Goal: Information Seeking & Learning: Learn about a topic

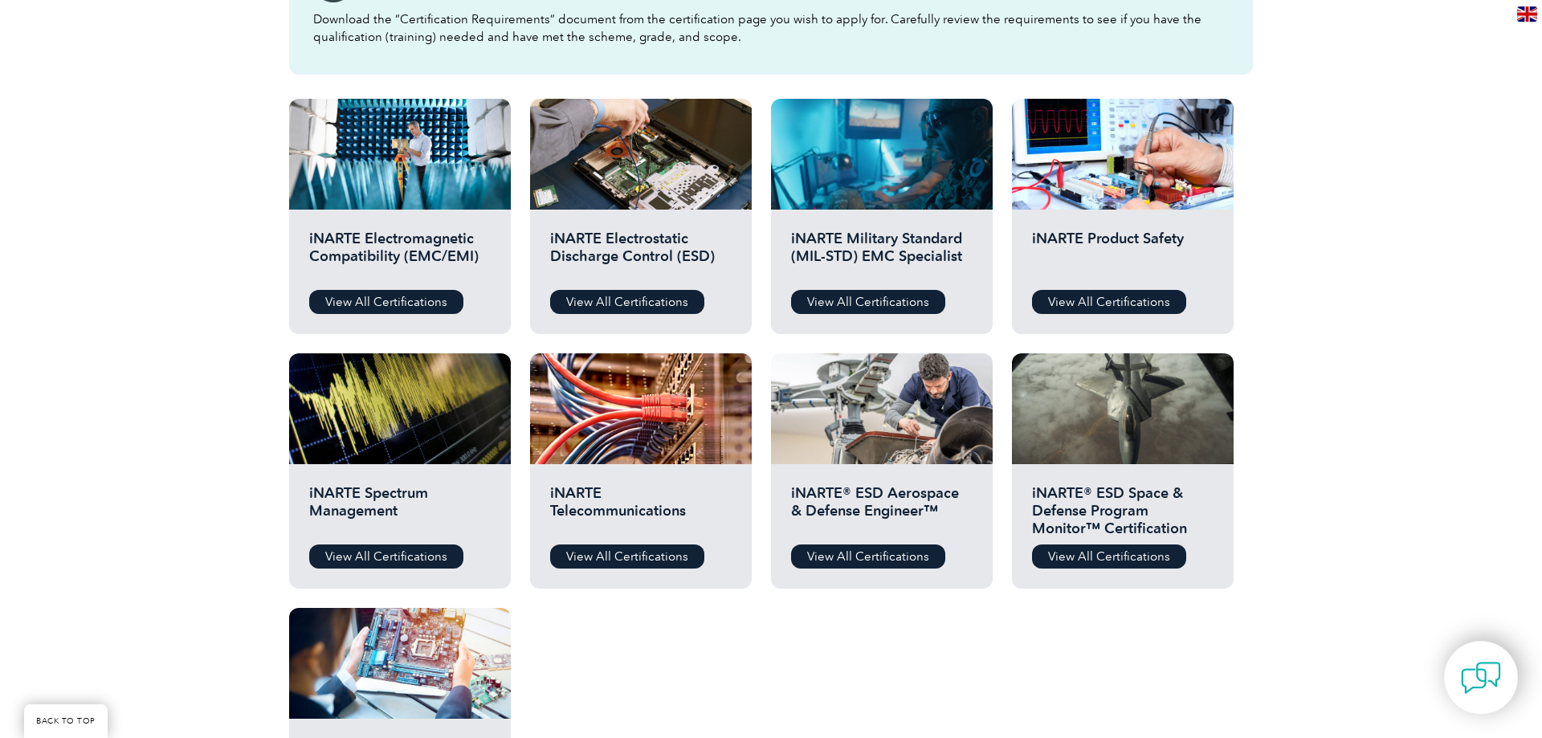
scroll to position [492, 0]
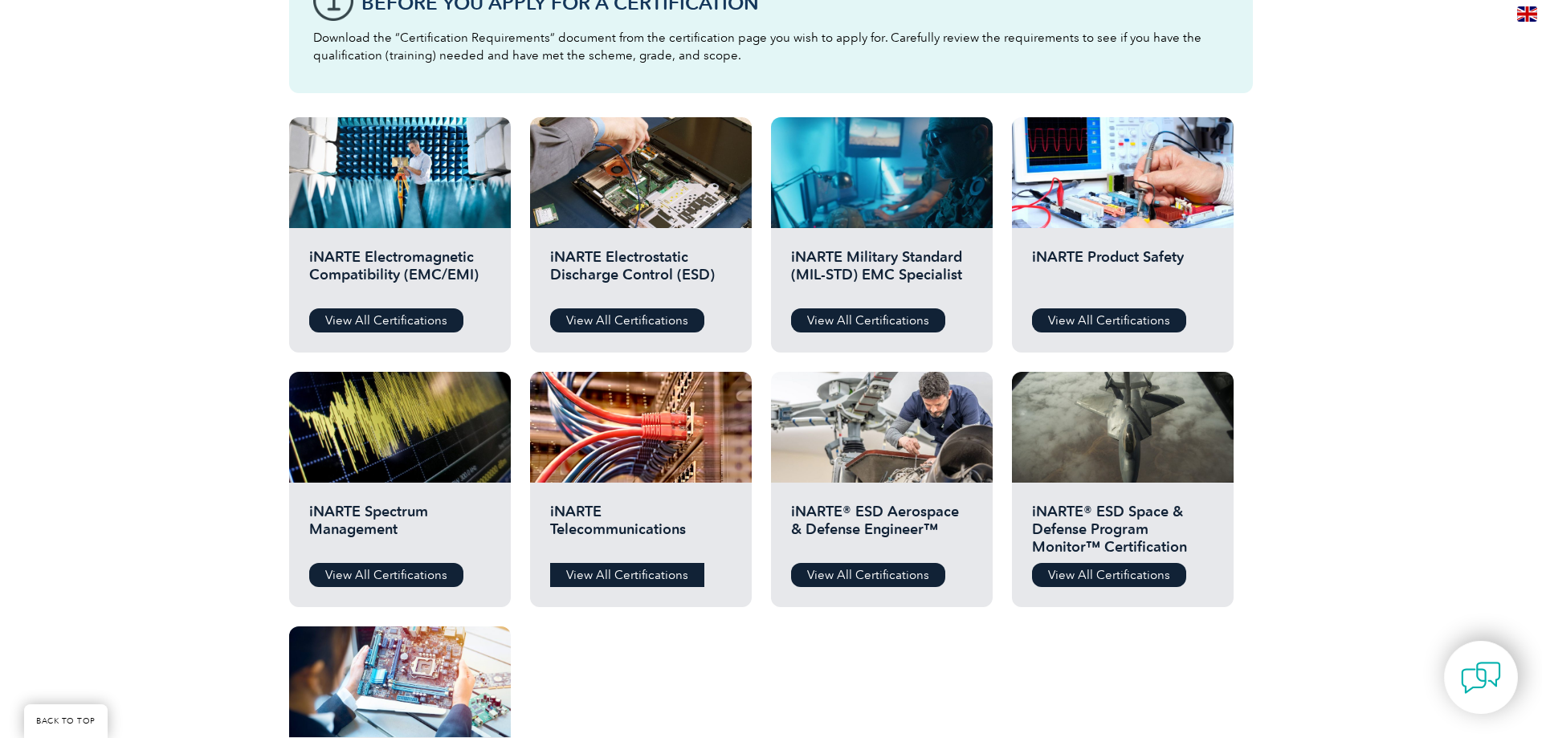
click at [663, 574] on link "View All Certifications" at bounding box center [627, 575] width 154 height 24
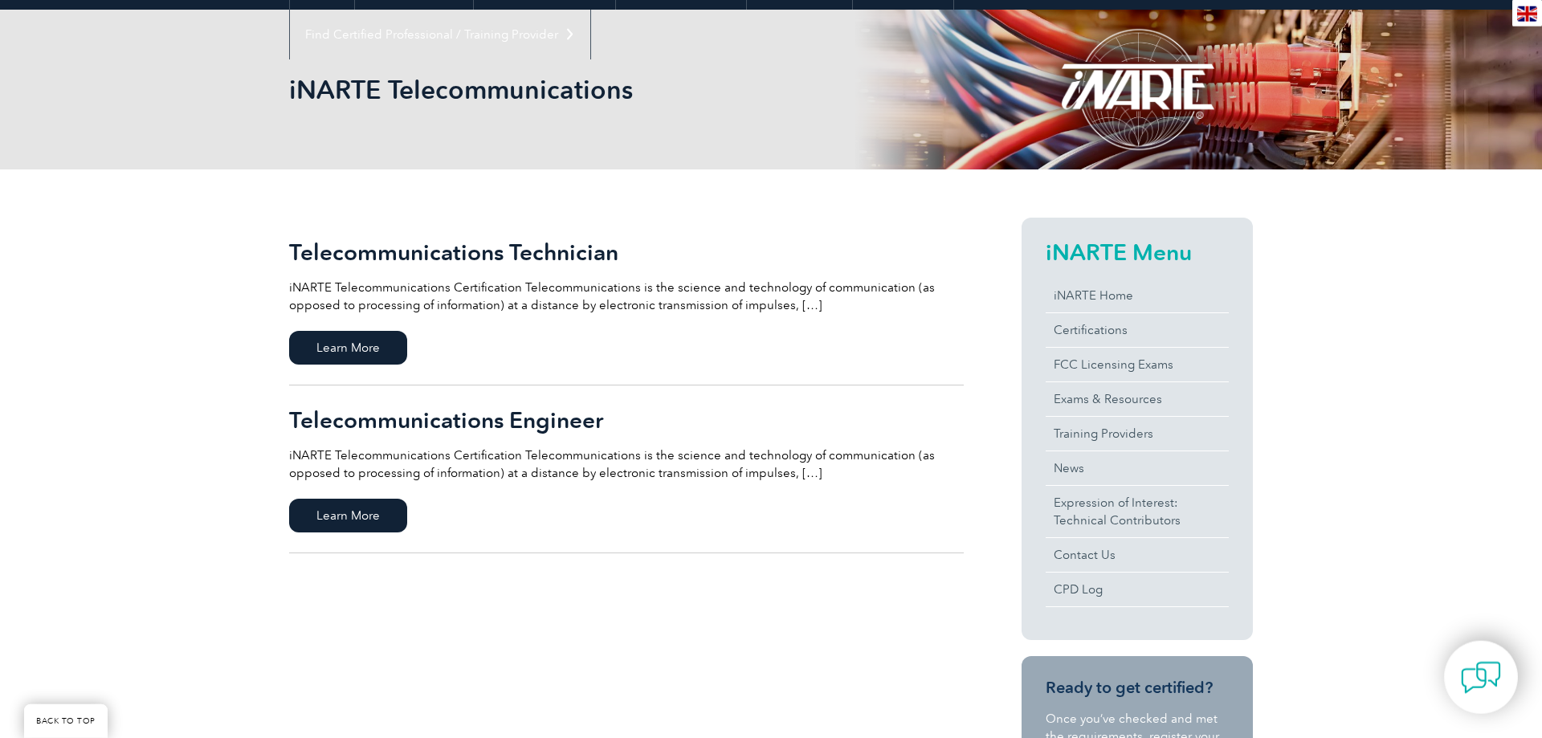
scroll to position [246, 0]
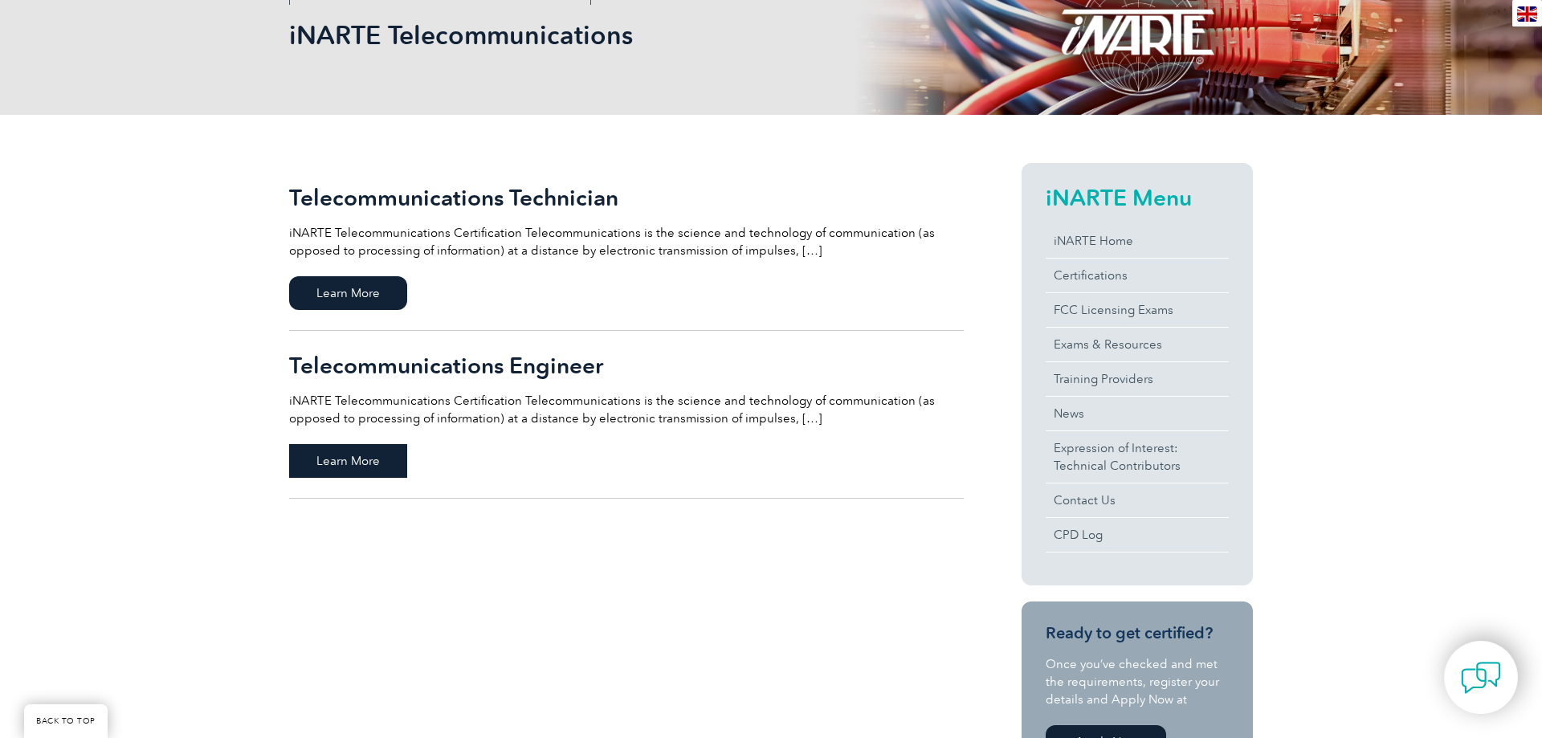
click at [329, 468] on span "Learn More" at bounding box center [348, 461] width 118 height 34
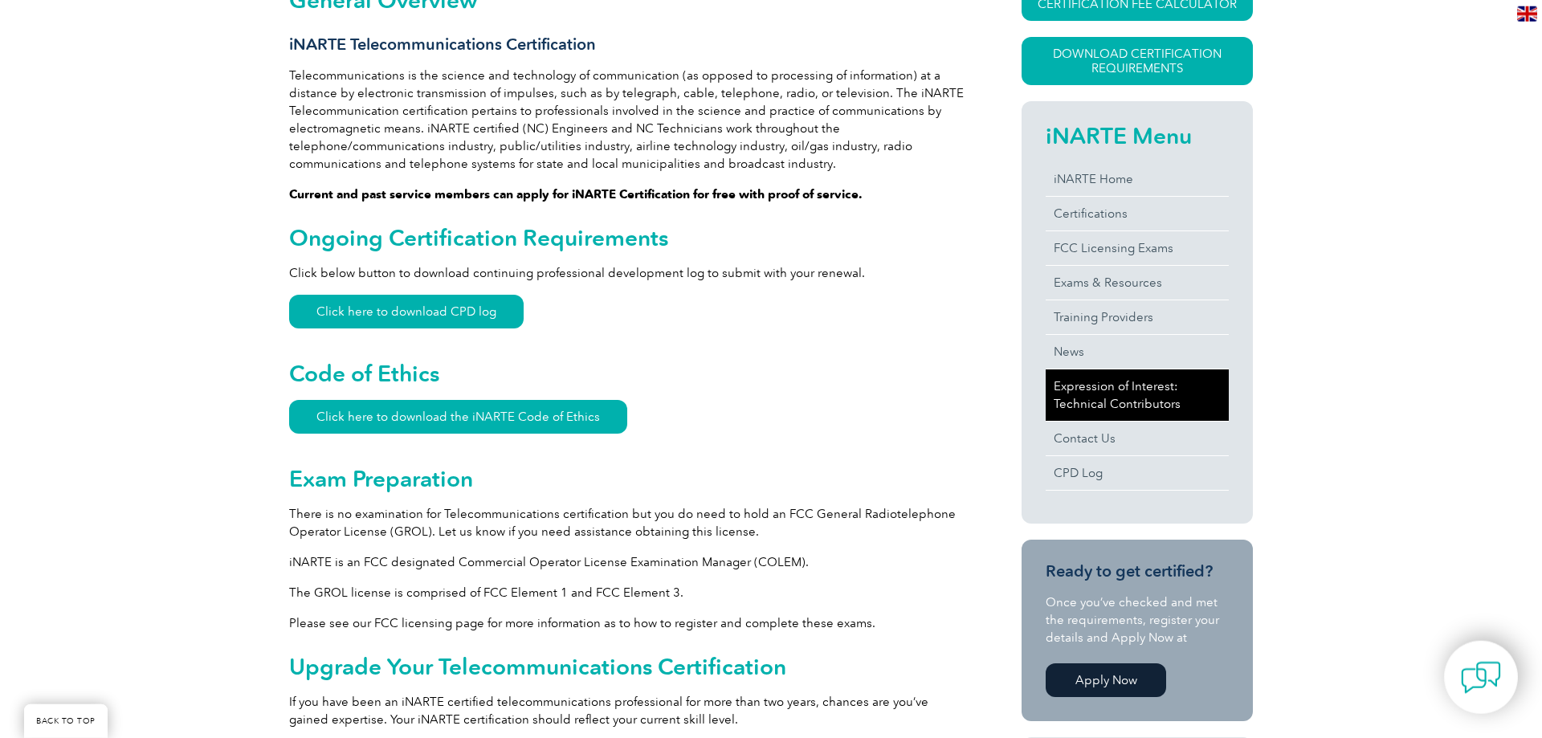
scroll to position [410, 0]
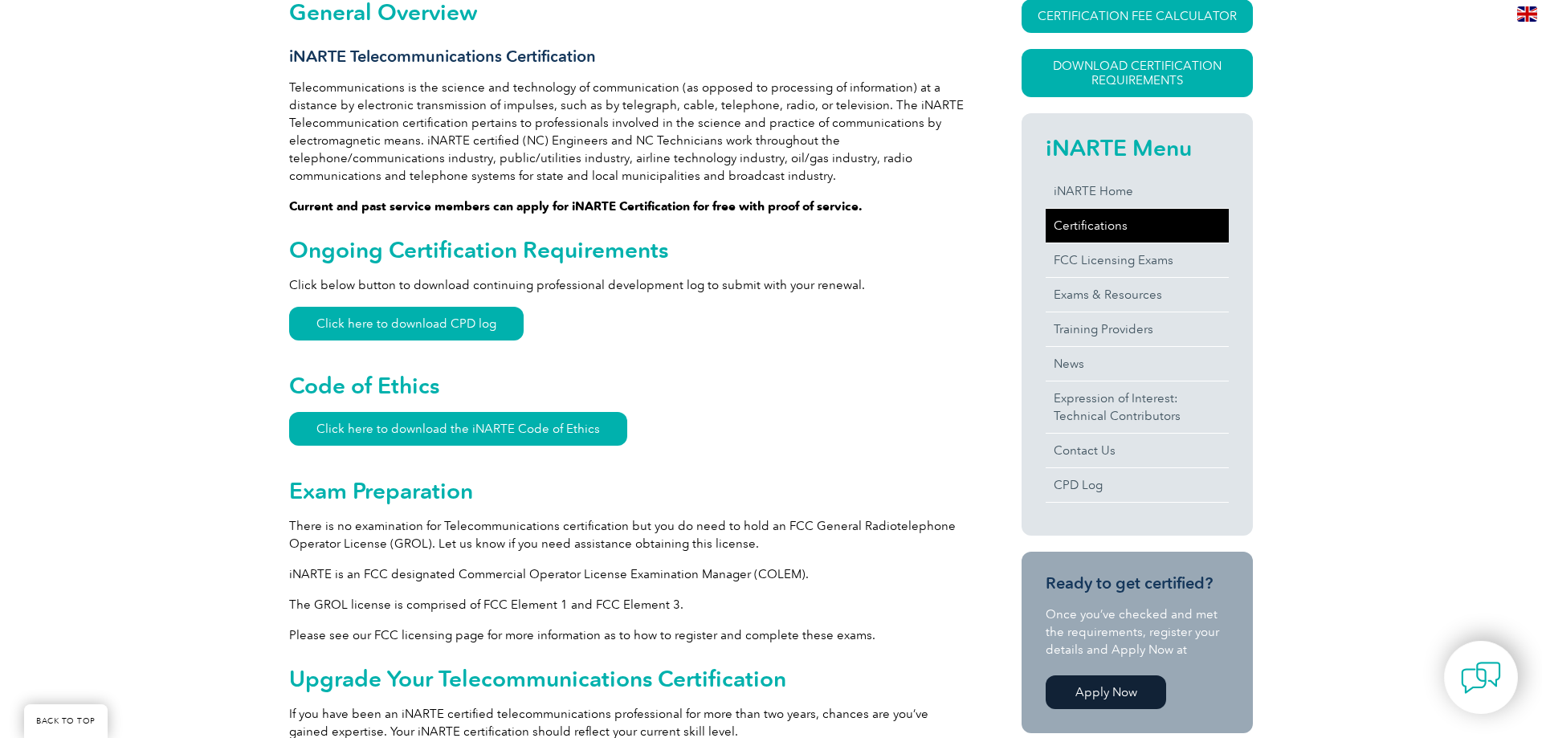
click at [1104, 221] on link "Certifications" at bounding box center [1137, 226] width 183 height 34
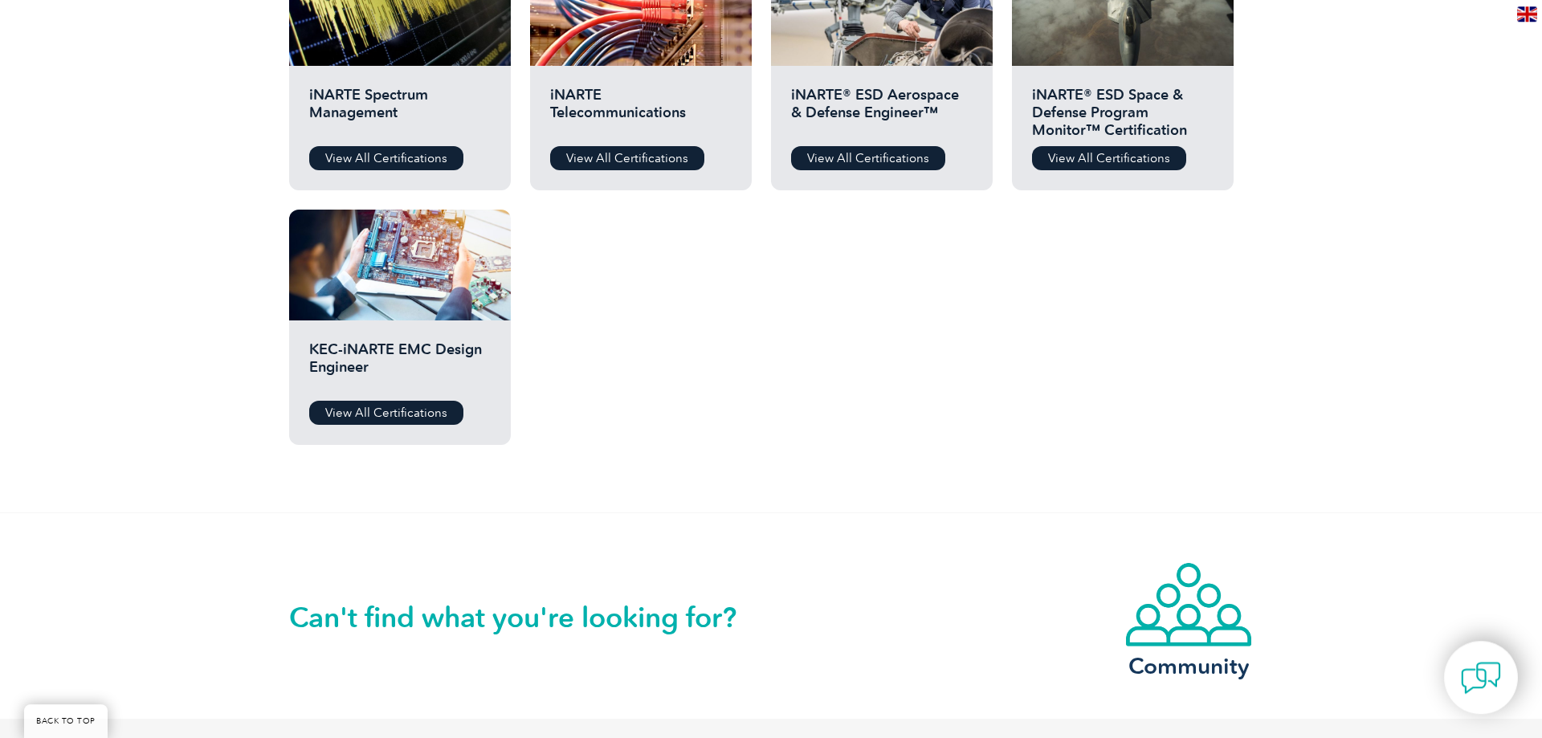
scroll to position [901, 0]
